Goal: Task Accomplishment & Management: Manage account settings

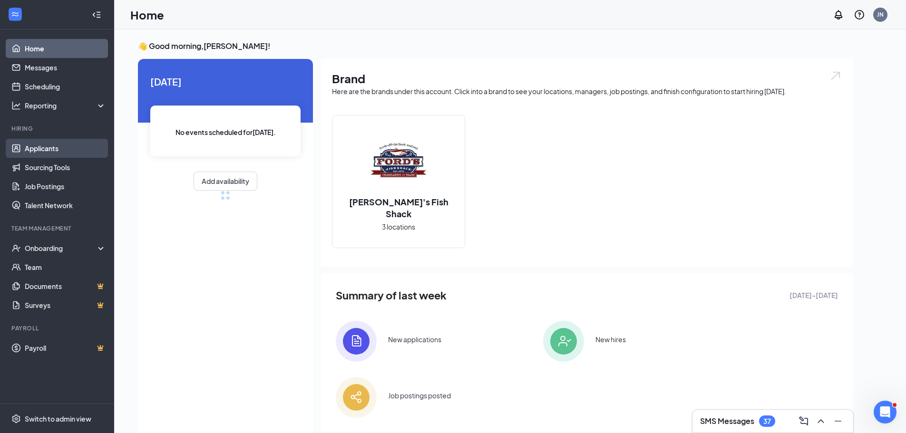
click at [35, 149] on link "Applicants" at bounding box center [65, 148] width 81 height 19
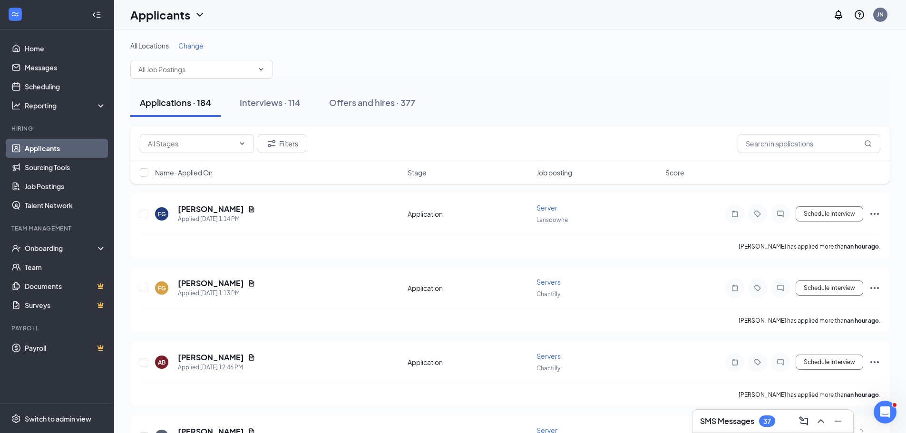
click at [193, 42] on span "Change" at bounding box center [190, 45] width 25 height 9
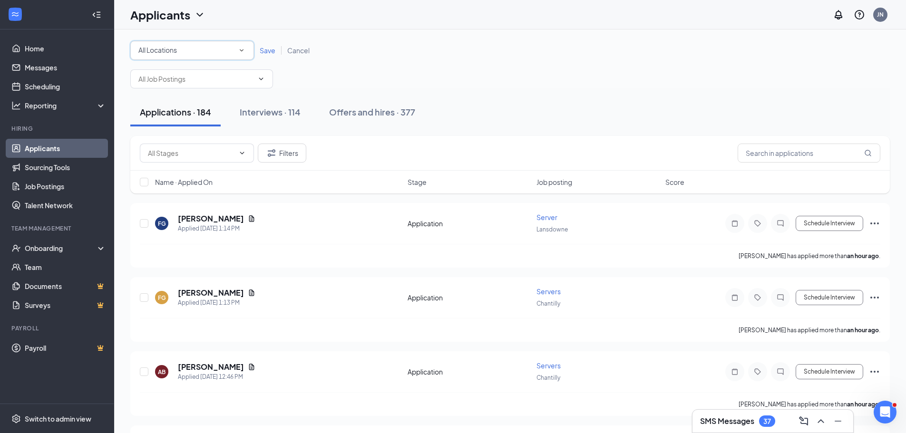
click at [240, 51] on icon "SmallChevronDown" at bounding box center [241, 50] width 9 height 9
click at [151, 126] on span "Chantilly" at bounding box center [151, 122] width 27 height 9
click at [269, 49] on span "Save" at bounding box center [268, 50] width 16 height 9
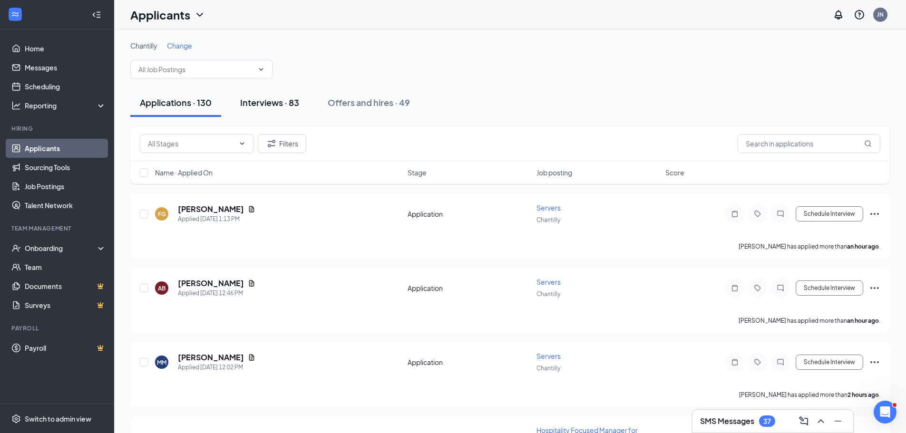
click at [269, 103] on div "Interviews · 83" at bounding box center [269, 103] width 59 height 12
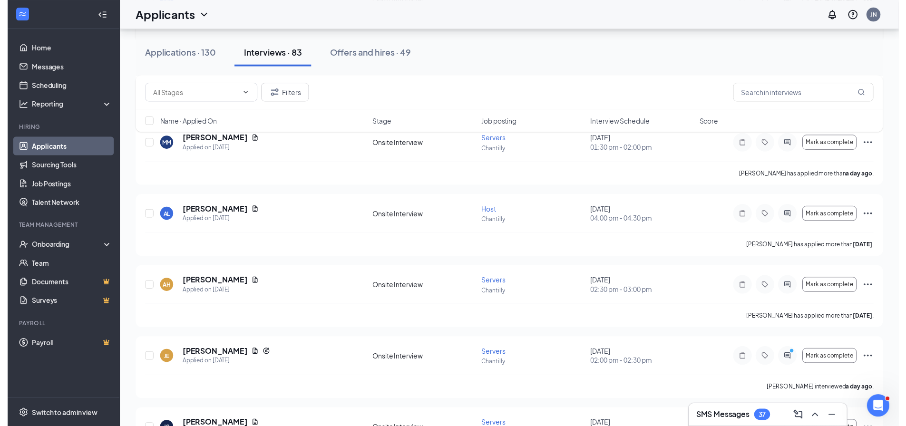
scroll to position [333, 0]
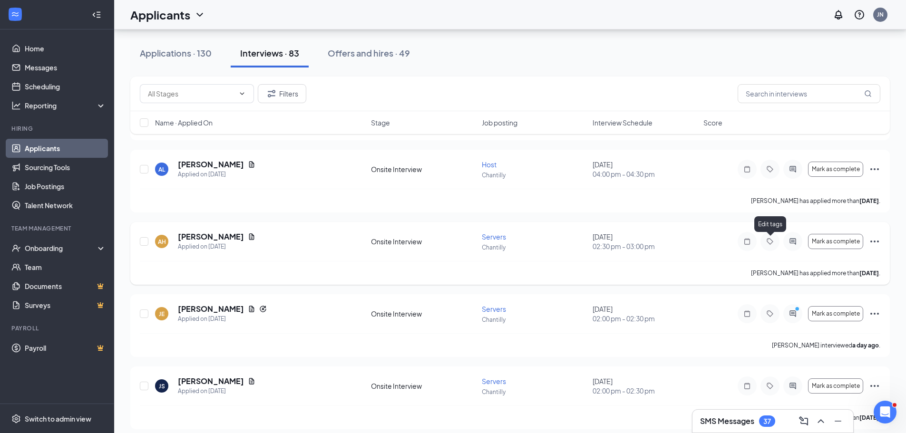
click at [768, 240] on icon "Tag" at bounding box center [770, 242] width 11 height 8
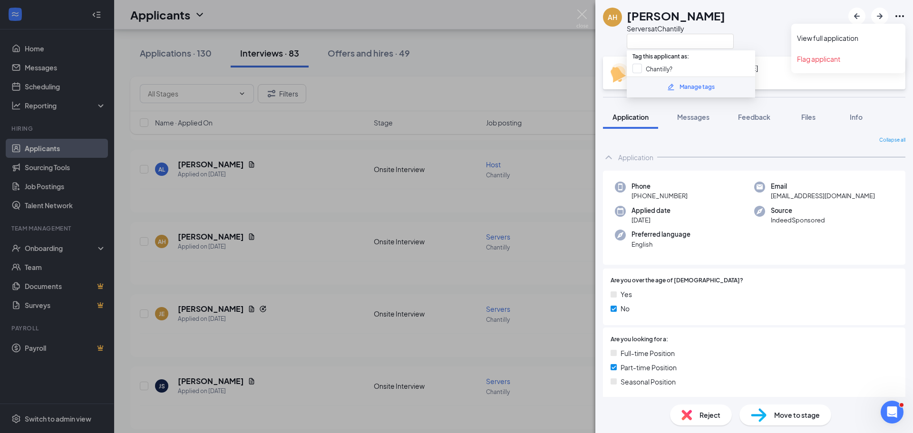
click at [899, 17] on icon "Ellipses" at bounding box center [899, 15] width 11 height 11
click at [822, 36] on link "View full application" at bounding box center [848, 38] width 103 height 10
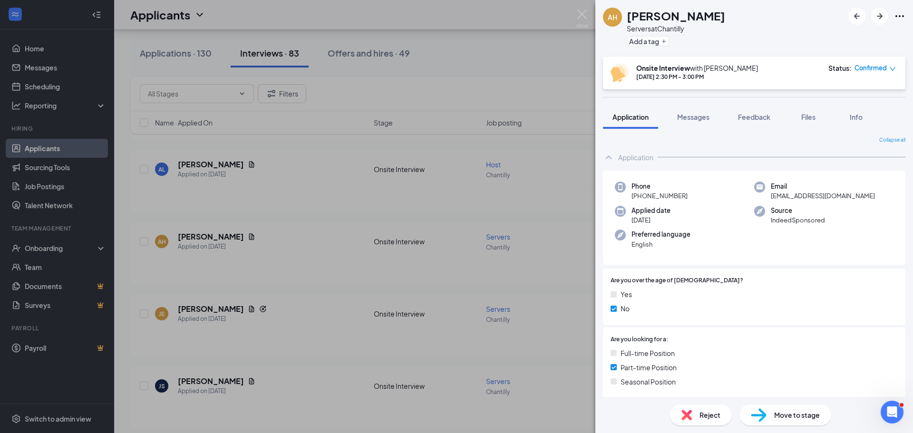
click at [294, 165] on div "AH Abid Hossain Servers at Chantilly Add a tag Onsite Interview with Jenny Nich…" at bounding box center [456, 216] width 913 height 433
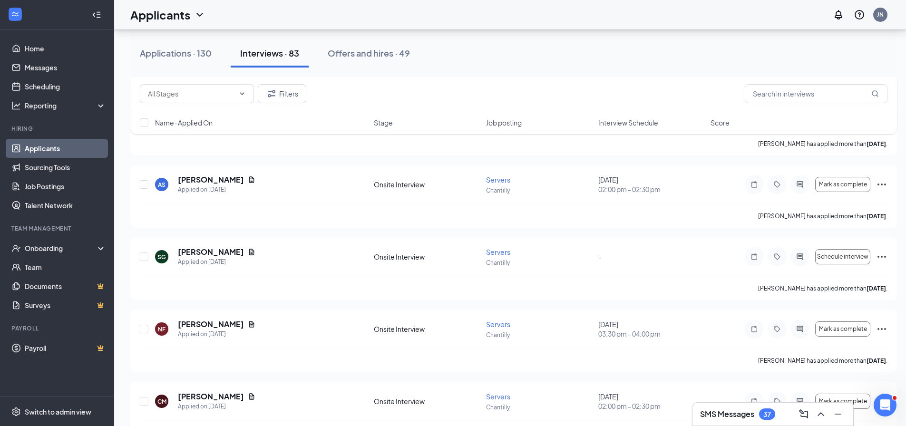
scroll to position [1522, 0]
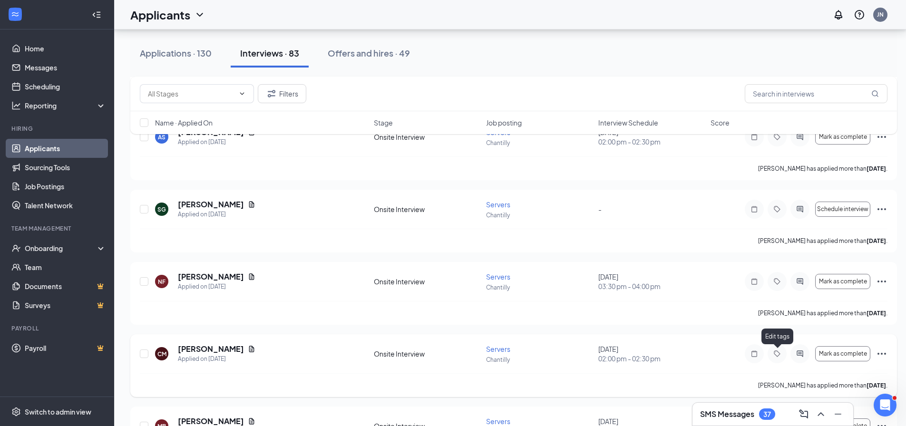
click at [781, 353] on icon "Tag" at bounding box center [777, 354] width 11 height 8
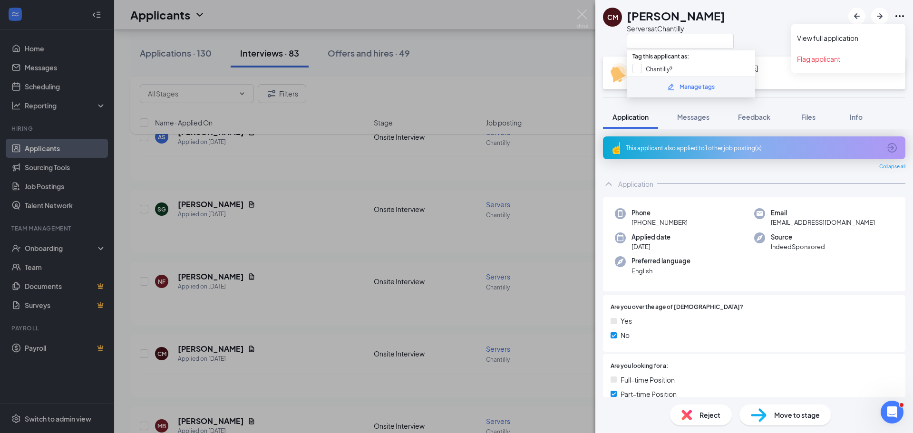
click at [902, 14] on icon "Ellipses" at bounding box center [899, 15] width 11 height 11
click at [833, 40] on link "View full application" at bounding box center [848, 38] width 103 height 10
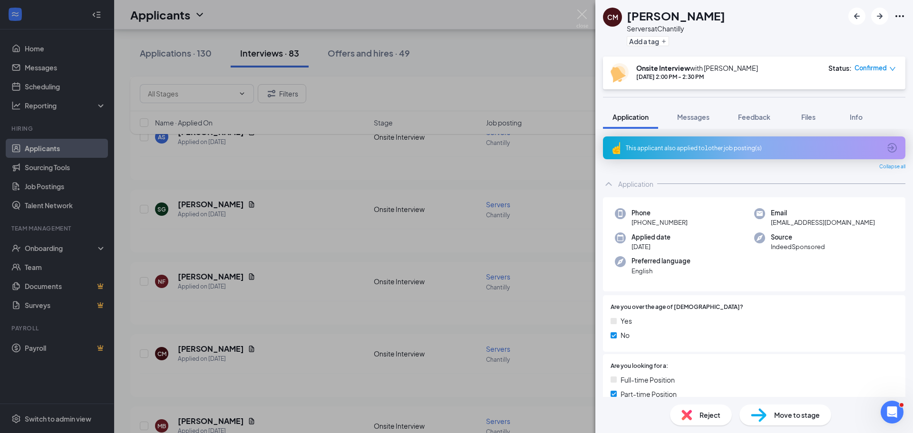
click at [507, 79] on div "CM Colin McGonegle Servers at Chantilly Add a tag Onsite Interview with Jenny N…" at bounding box center [456, 216] width 913 height 433
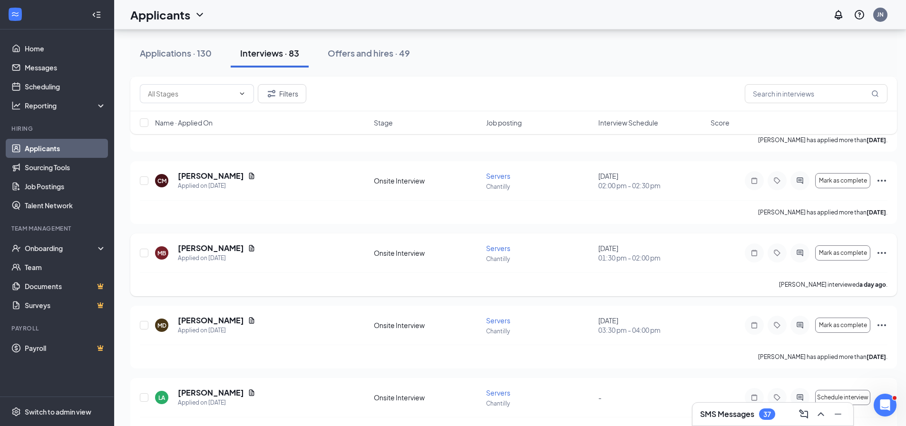
scroll to position [1713, 0]
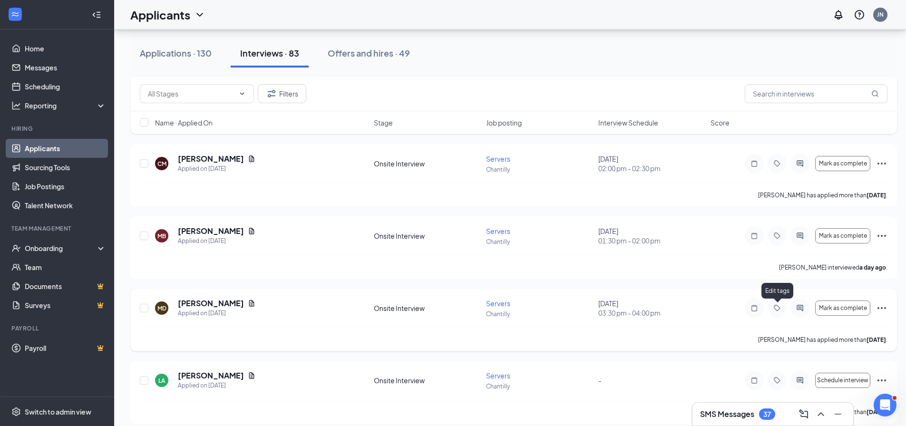
click at [777, 306] on icon "Tag" at bounding box center [777, 308] width 11 height 8
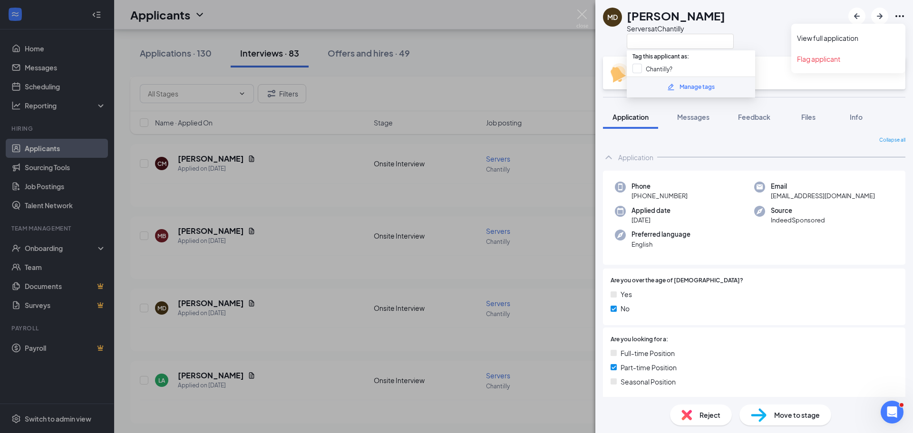
click at [903, 17] on icon "Ellipses" at bounding box center [899, 15] width 11 height 11
click at [844, 38] on link "View full application" at bounding box center [848, 38] width 103 height 10
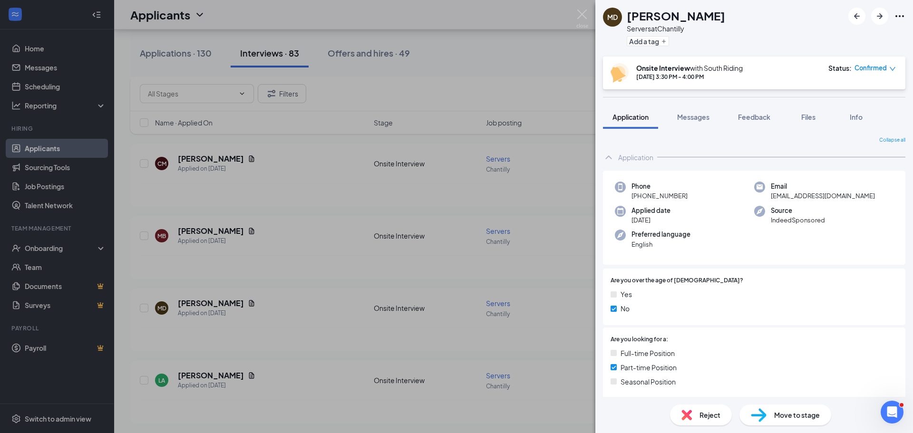
click at [318, 185] on div "MD Meghan Doyle Servers at Chantilly Add a tag Onsite Interview with South Ridi…" at bounding box center [456, 216] width 913 height 433
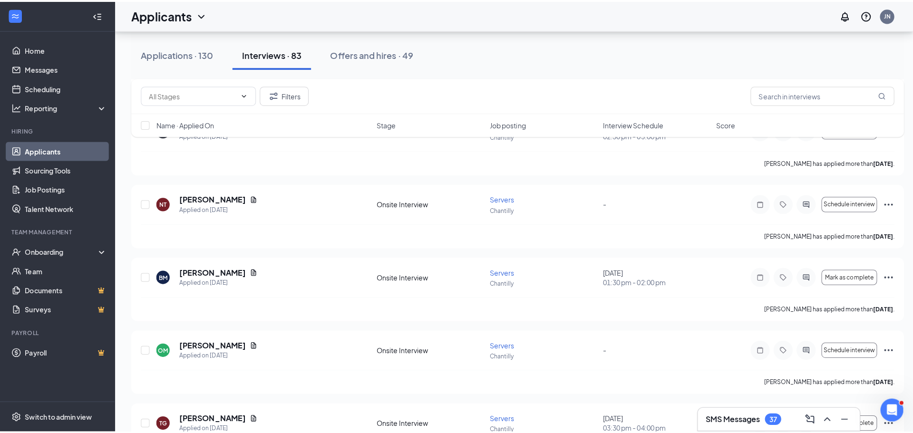
scroll to position [2188, 0]
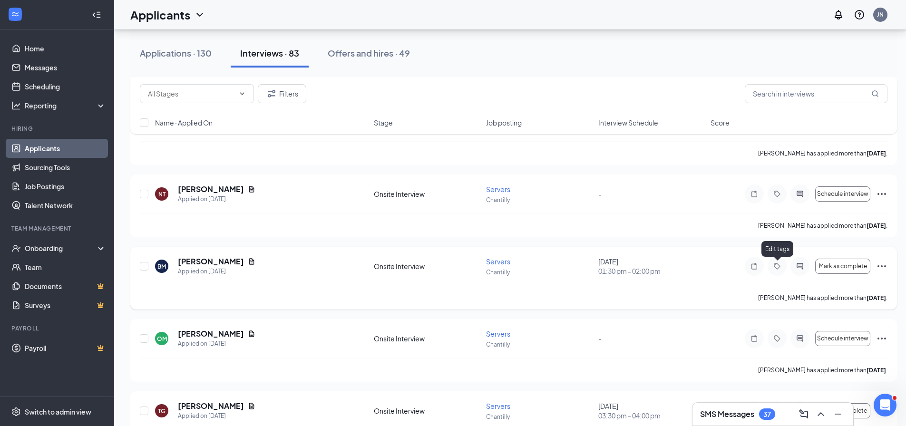
click at [776, 265] on icon "Tag" at bounding box center [777, 266] width 6 height 6
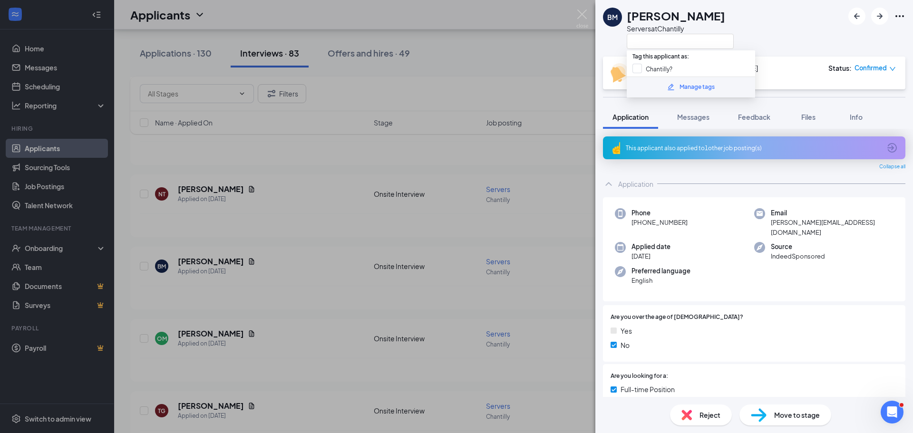
click at [899, 15] on icon "Ellipses" at bounding box center [899, 15] width 11 height 11
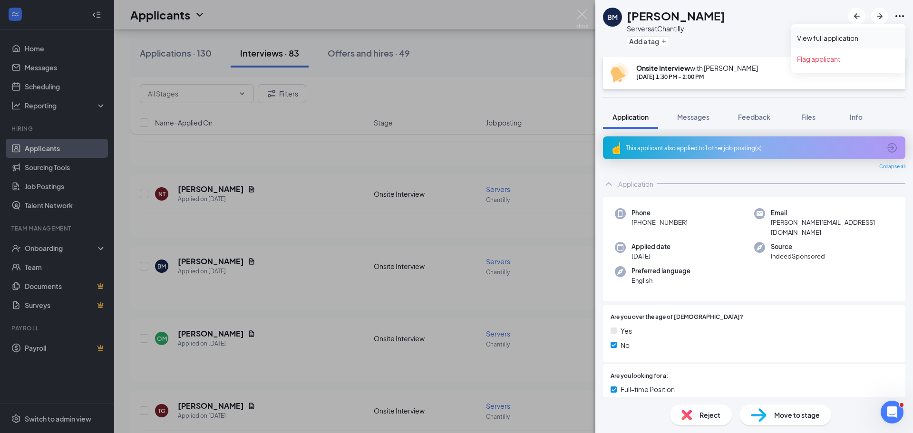
click at [845, 35] on link "View full application" at bounding box center [848, 38] width 103 height 10
click at [285, 325] on div "BM Bailey Moorhouse Servers at Chantilly Add a tag Onsite Interview with Jenny …" at bounding box center [456, 216] width 913 height 433
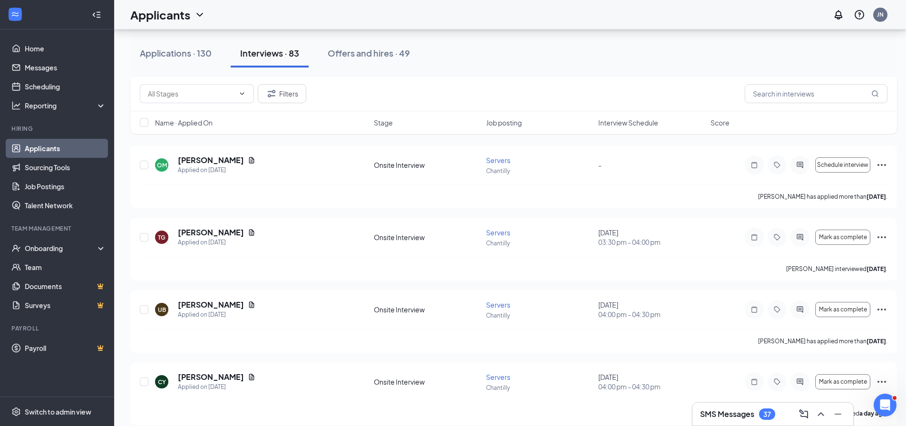
scroll to position [2379, 0]
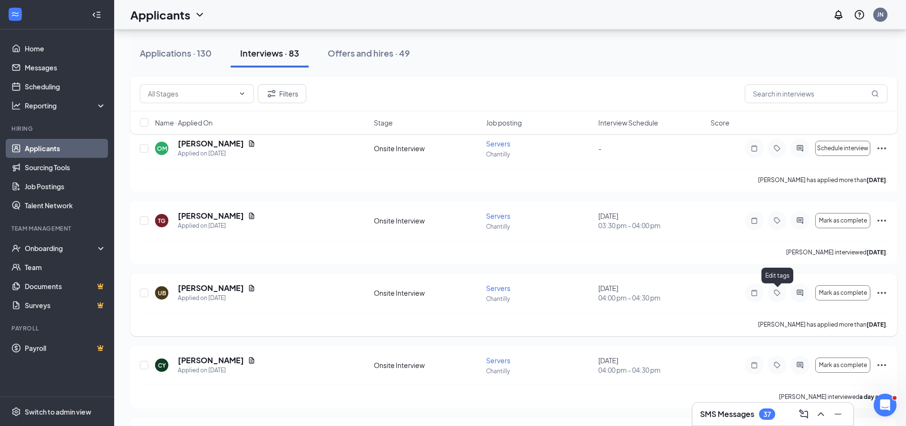
click at [778, 290] on icon "Tag" at bounding box center [777, 293] width 11 height 8
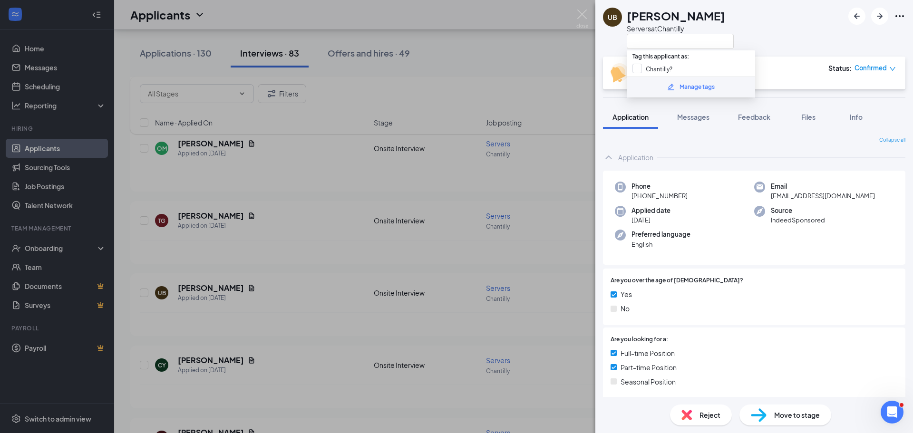
click at [900, 14] on icon "Ellipses" at bounding box center [899, 15] width 11 height 11
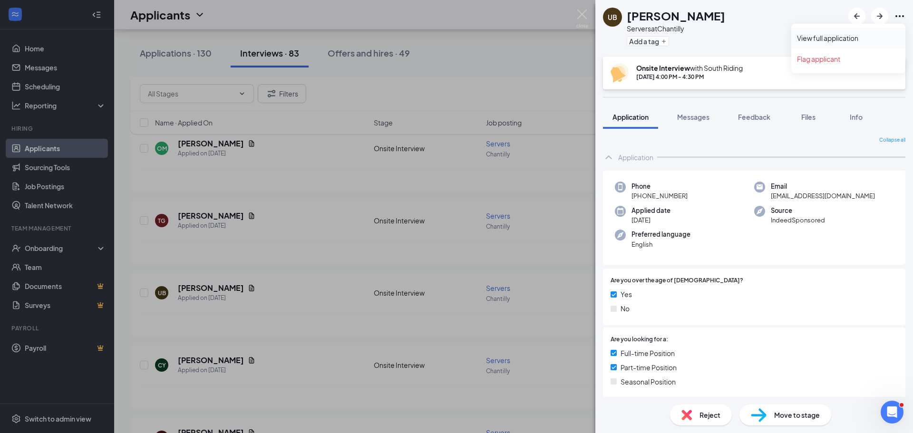
click at [831, 39] on link "View full application" at bounding box center [848, 38] width 103 height 10
click at [287, 221] on div "UB Utsav Bhujel Servers at Chantilly Add a tag Onsite Interview with South Ridi…" at bounding box center [456, 216] width 913 height 433
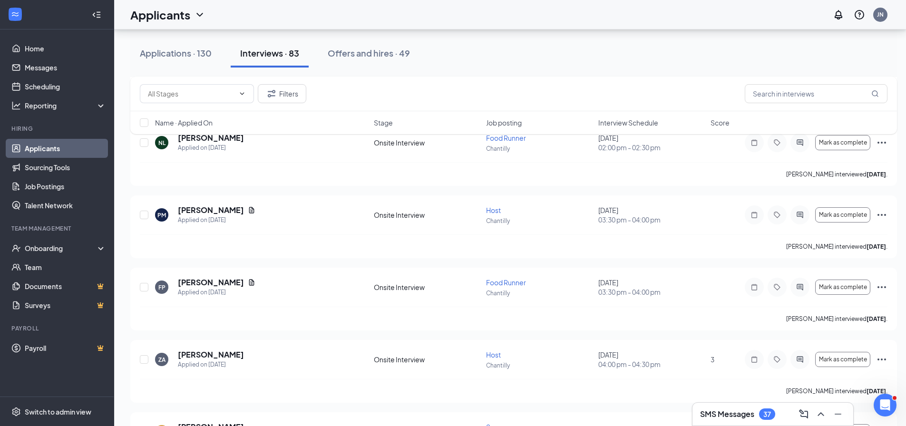
scroll to position [4091, 0]
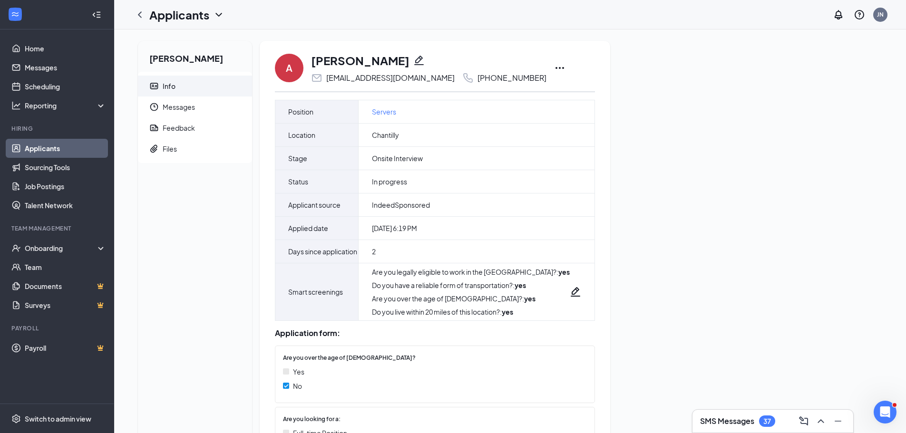
click at [554, 65] on icon "Ellipses" at bounding box center [559, 67] width 11 height 11
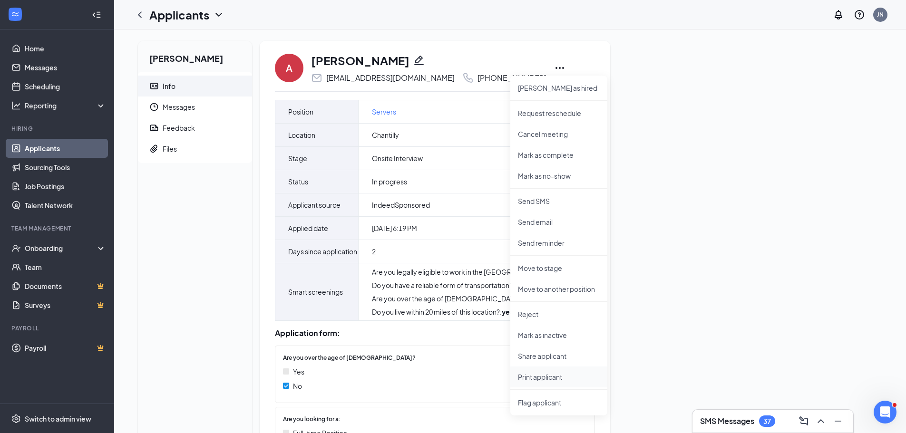
click at [544, 376] on p "Print applicant" at bounding box center [559, 378] width 82 height 10
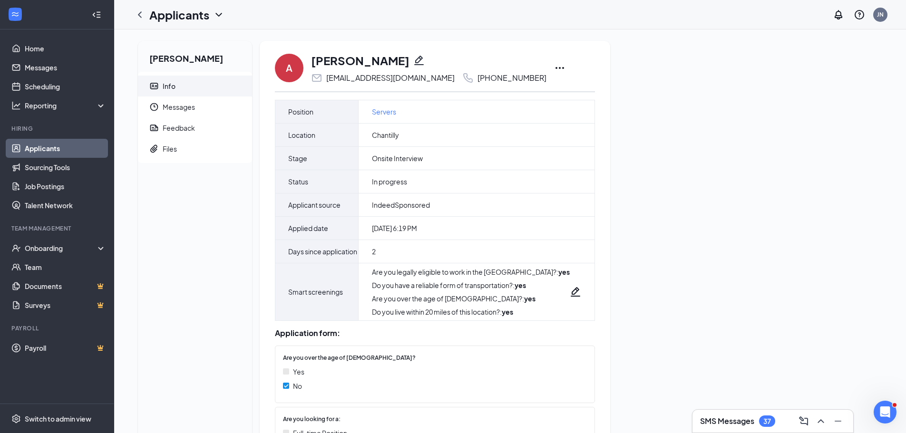
click at [167, 201] on div "Abid Hossain Info Messages Feedback Files" at bounding box center [195, 374] width 114 height 666
click at [554, 65] on icon "Ellipses" at bounding box center [559, 67] width 11 height 11
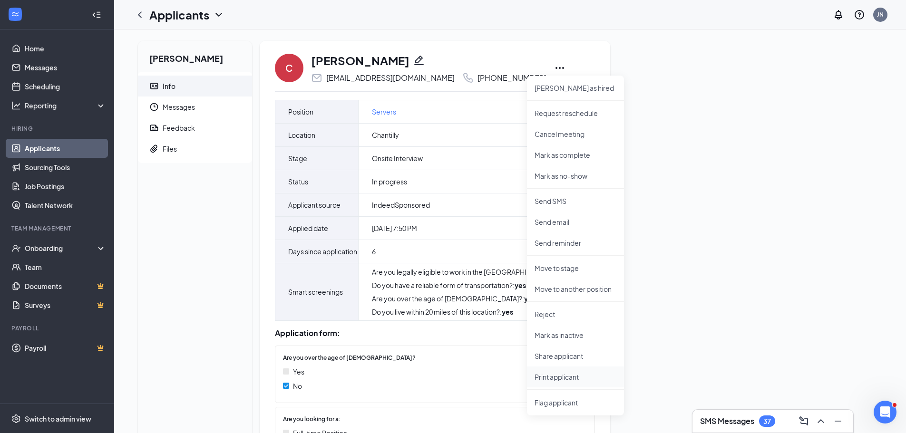
click at [555, 375] on p "Print applicant" at bounding box center [576, 378] width 82 height 10
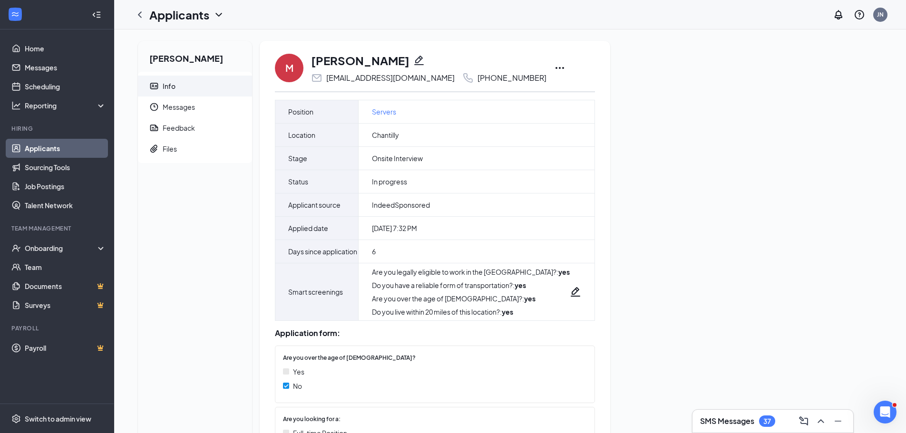
click at [554, 65] on icon "Ellipses" at bounding box center [559, 67] width 11 height 11
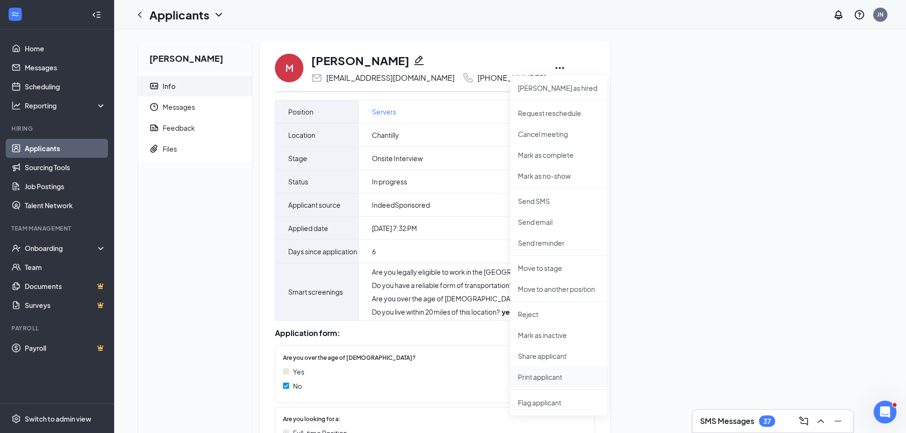
click at [547, 378] on p "Print applicant" at bounding box center [559, 378] width 82 height 10
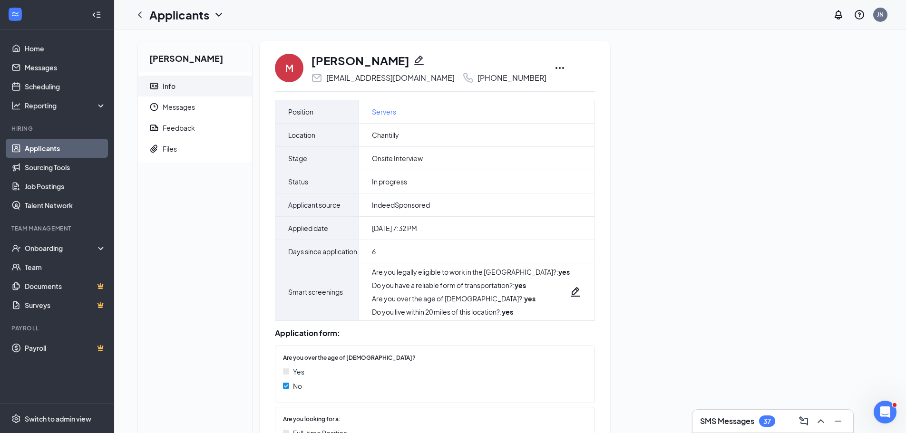
click at [556, 69] on icon "Ellipses" at bounding box center [560, 68] width 9 height 2
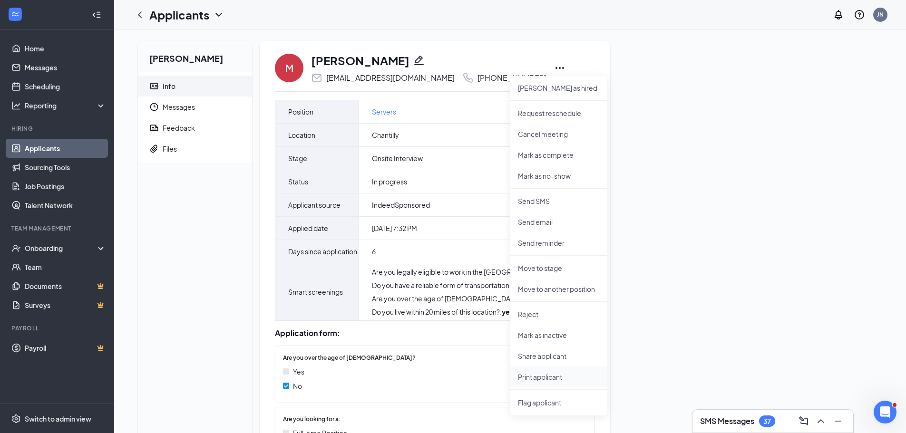
click at [544, 375] on p "Print applicant" at bounding box center [559, 378] width 82 height 10
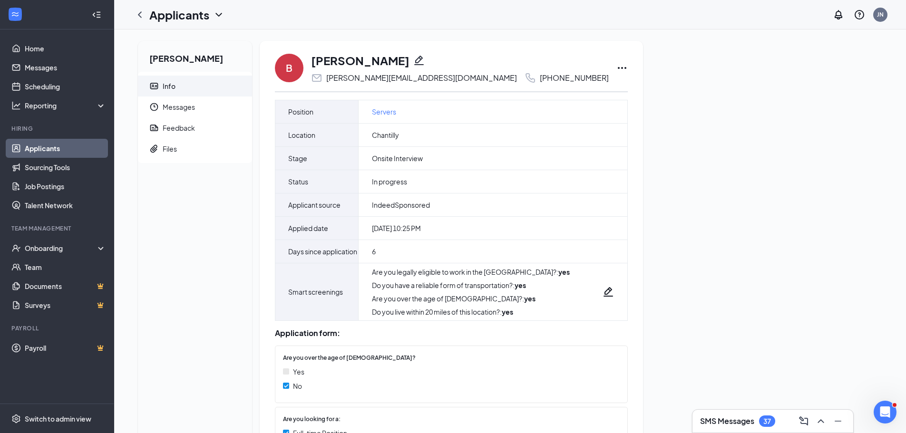
click at [617, 67] on icon "Ellipses" at bounding box center [622, 67] width 11 height 11
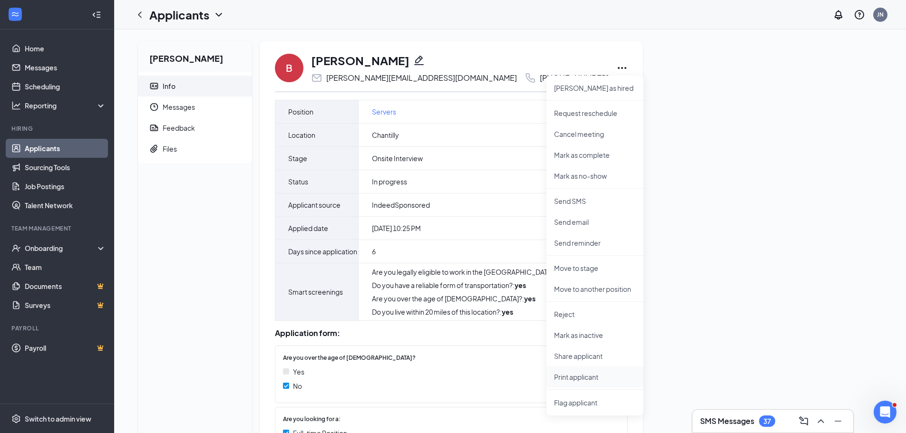
click at [579, 378] on p "Print applicant" at bounding box center [595, 378] width 82 height 10
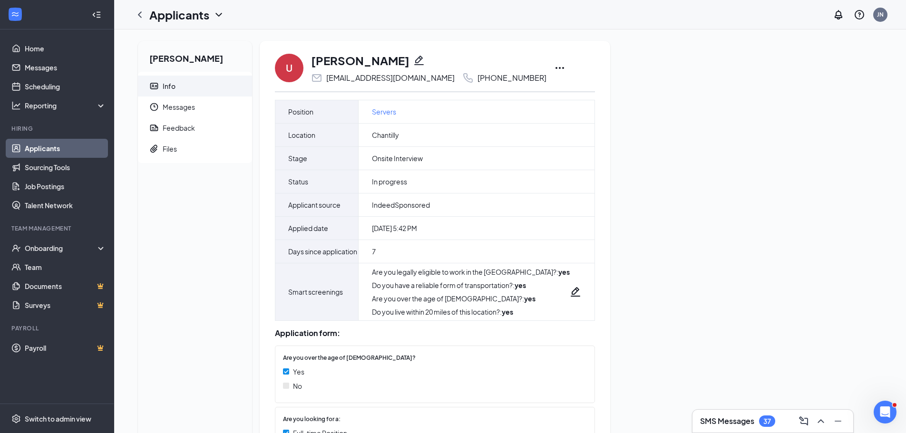
click at [554, 67] on icon "Ellipses" at bounding box center [559, 67] width 11 height 11
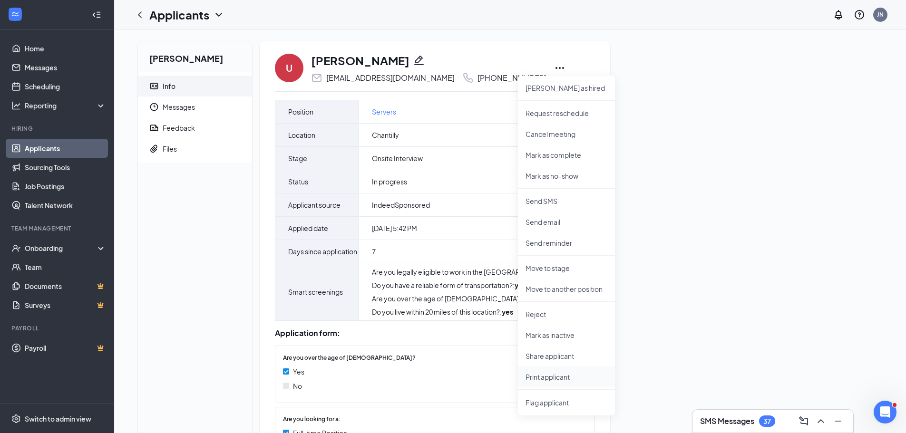
click at [551, 378] on p "Print applicant" at bounding box center [567, 378] width 82 height 10
